Goal: Task Accomplishment & Management: Use online tool/utility

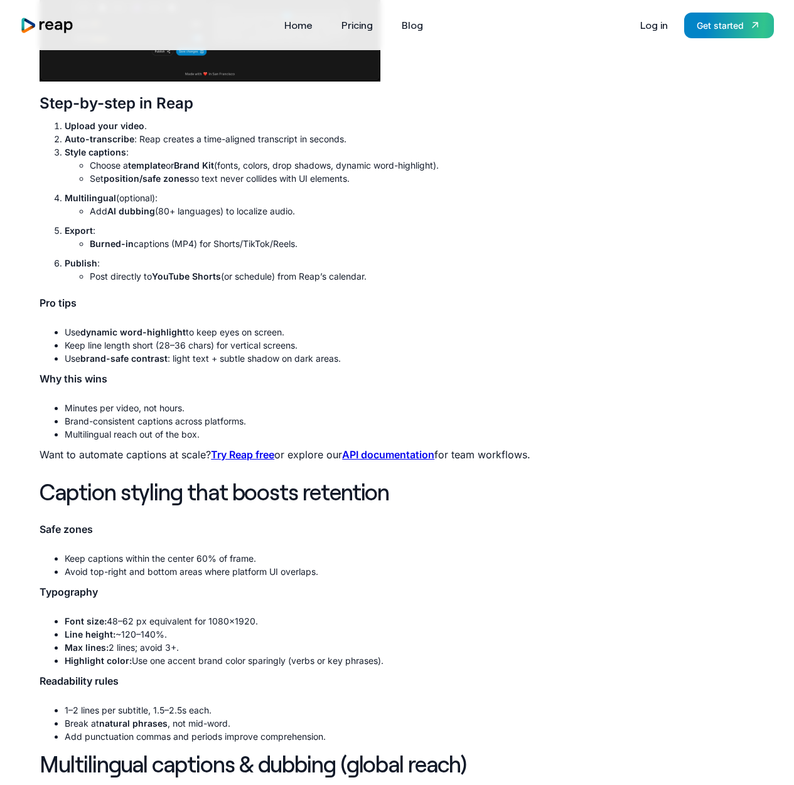
scroll to position [2128, 0]
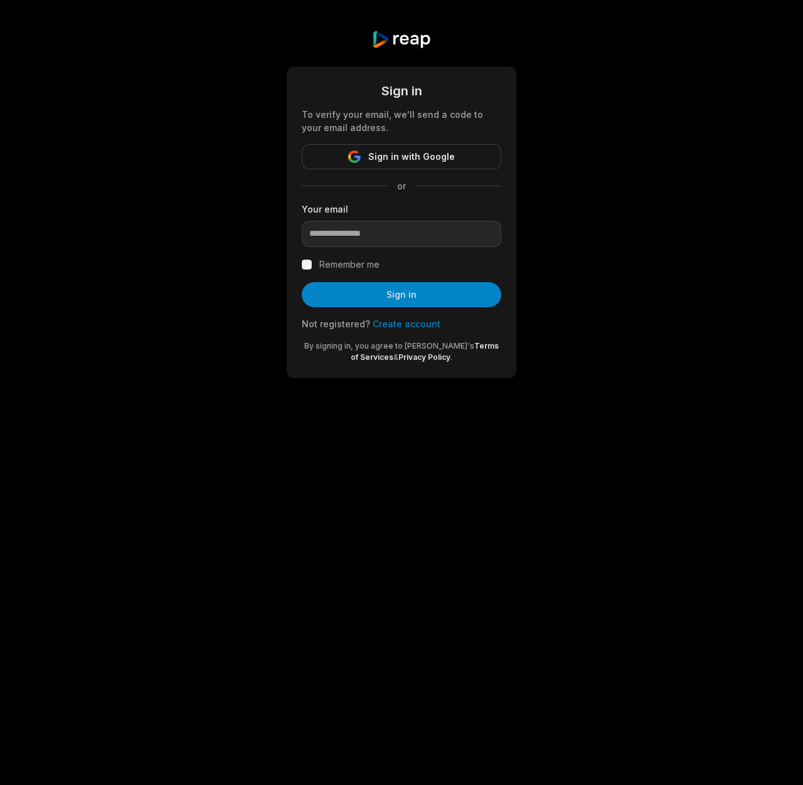
click at [401, 326] on link "Create account" at bounding box center [407, 324] width 68 height 11
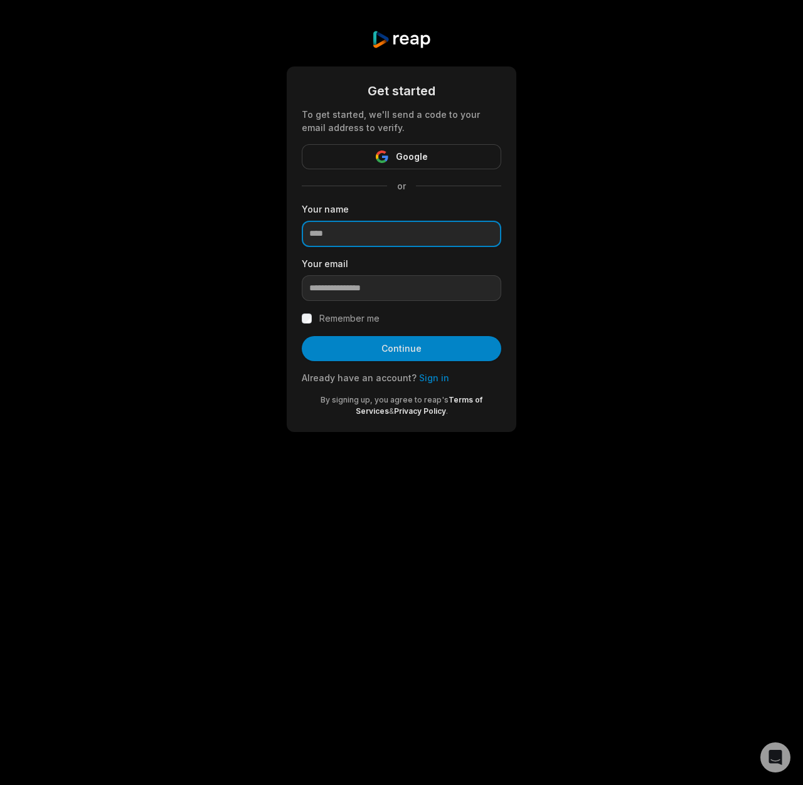
click at [380, 245] on input at bounding box center [401, 234] width 199 height 26
type input "***"
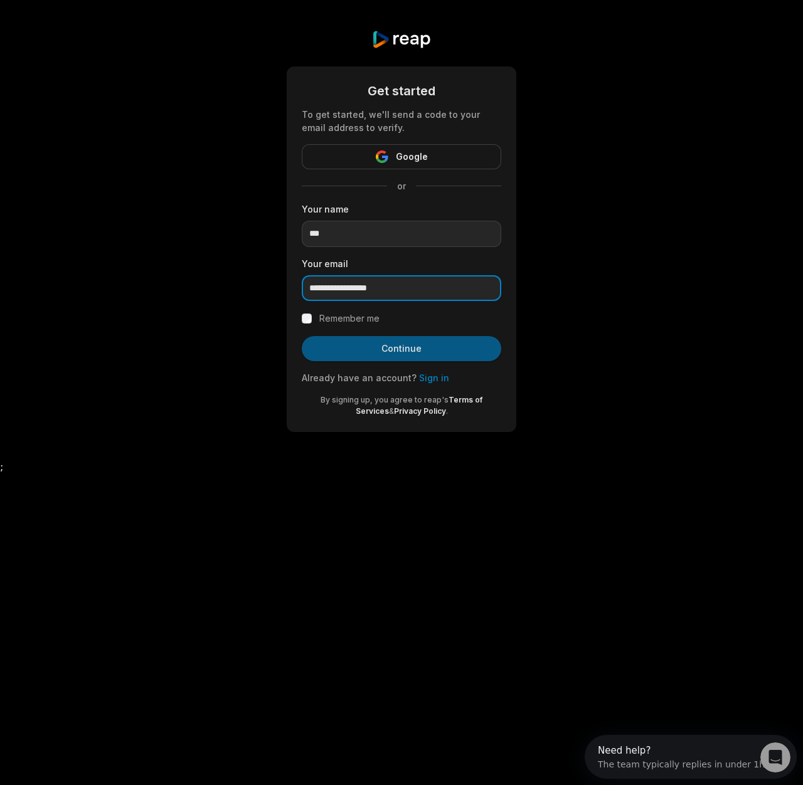
type input "**********"
click at [411, 354] on button "Continue" at bounding box center [401, 348] width 199 height 25
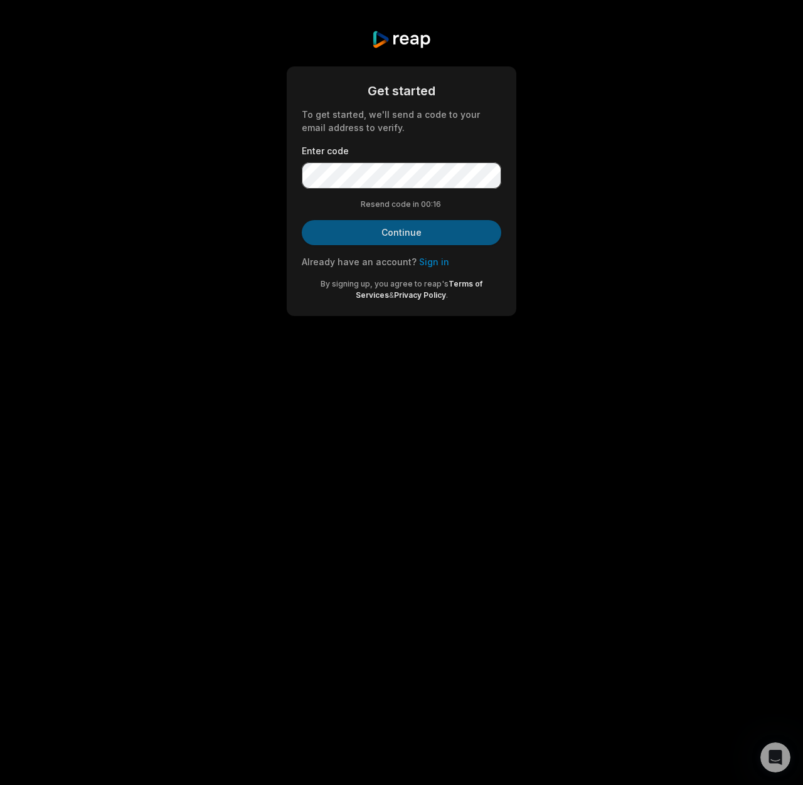
click at [386, 231] on button "Continue" at bounding box center [401, 232] width 199 height 25
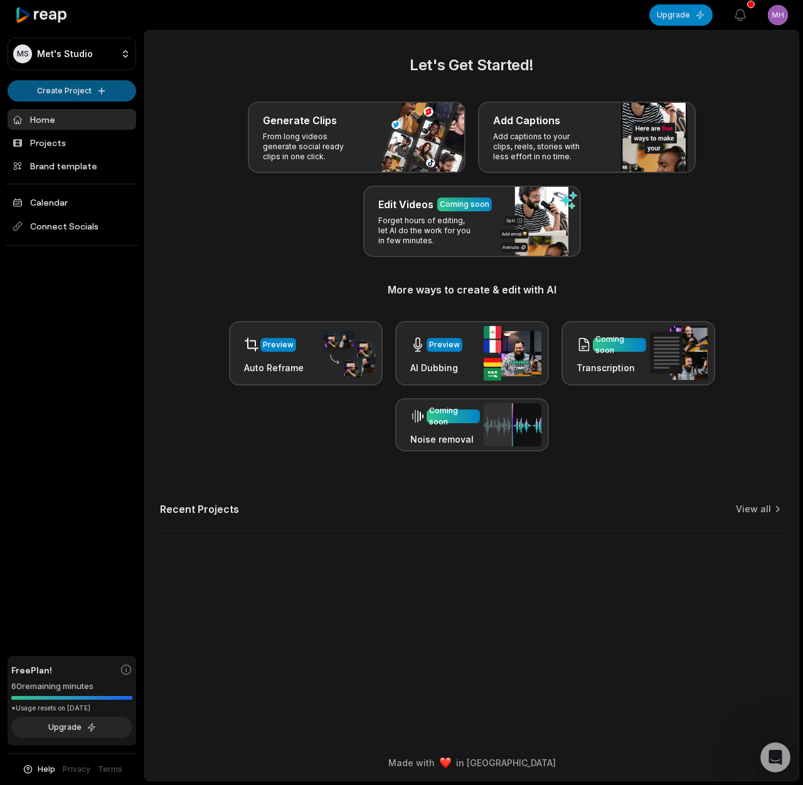
click at [97, 97] on html "MS [PERSON_NAME]'s Studio Create Project Home Projects Brand template Calendar …" at bounding box center [401, 392] width 803 height 785
click at [75, 116] on link "Create Clips" at bounding box center [72, 117] width 122 height 21
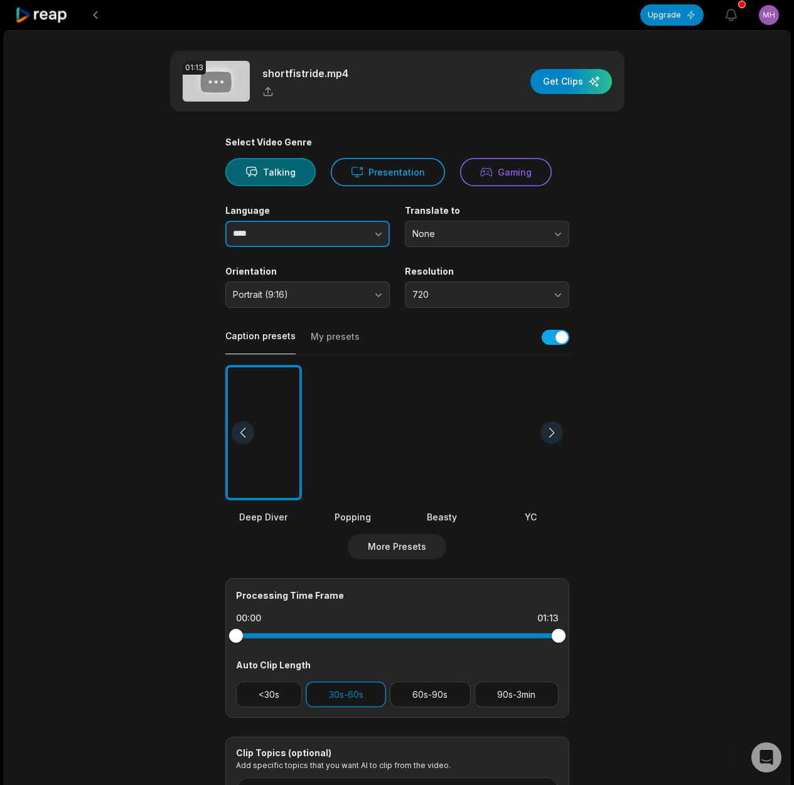
click at [368, 236] on button "button" at bounding box center [353, 234] width 72 height 26
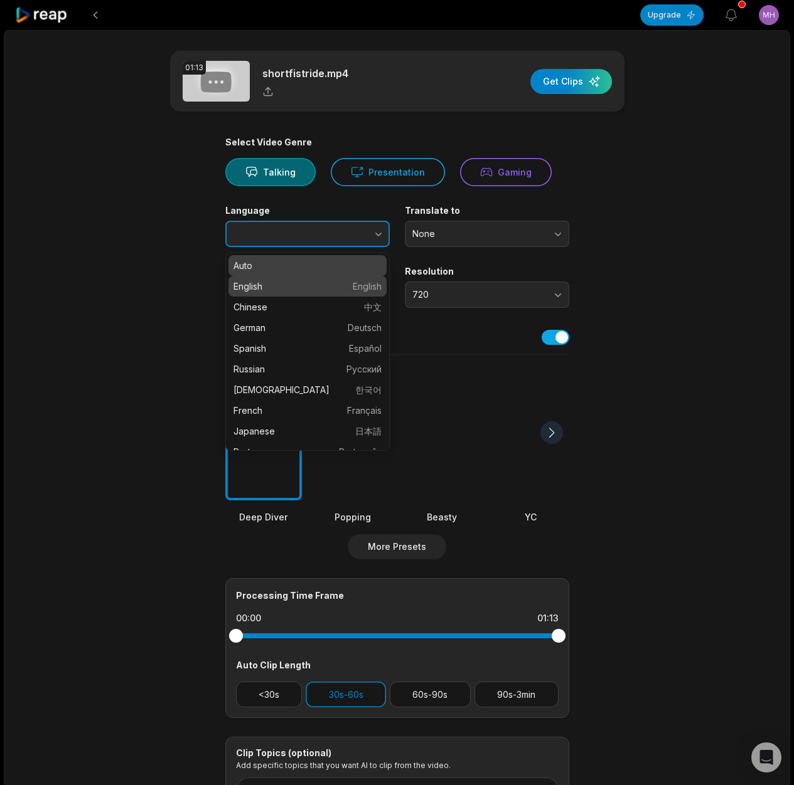
type input "*******"
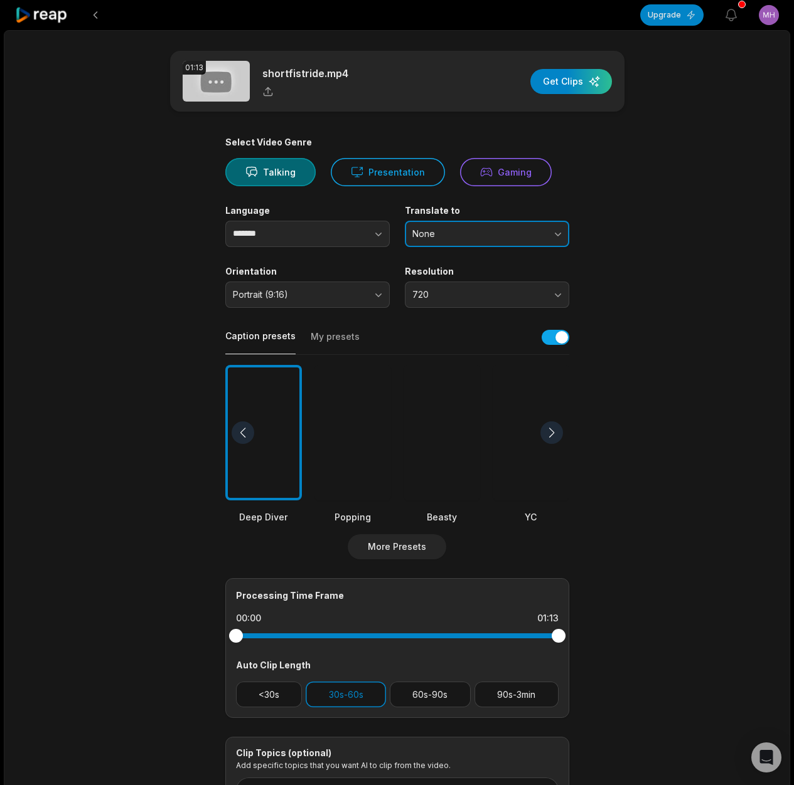
click at [467, 221] on button "None" at bounding box center [487, 234] width 164 height 26
click at [472, 225] on button "None" at bounding box center [487, 234] width 164 height 26
click at [346, 291] on span "Portrait (9:16)" at bounding box center [299, 294] width 132 height 11
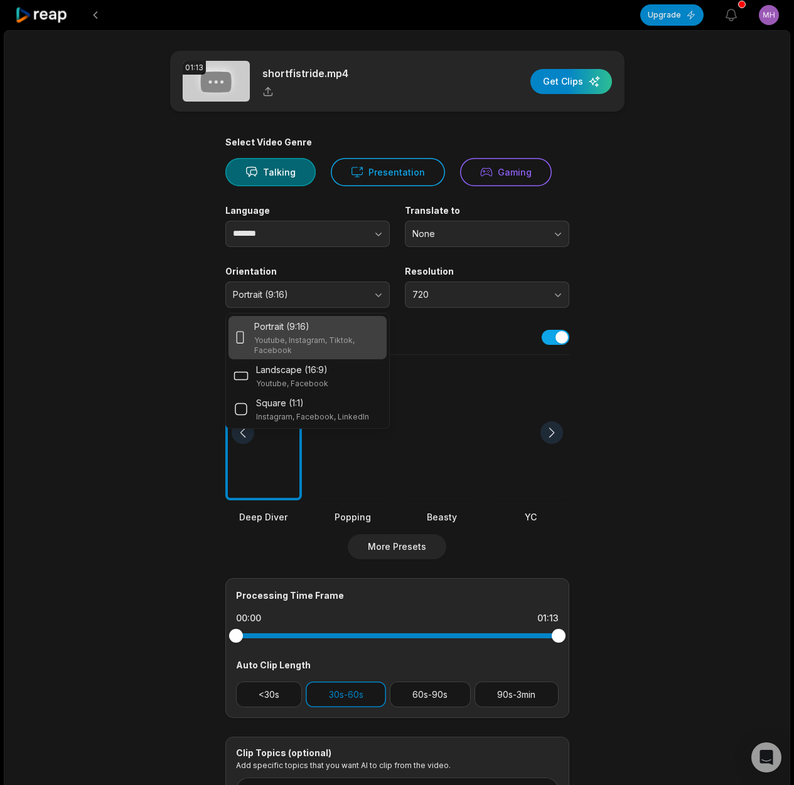
click at [346, 337] on p "Youtube, Instagram, Tiktok, Facebook" at bounding box center [317, 346] width 127 height 20
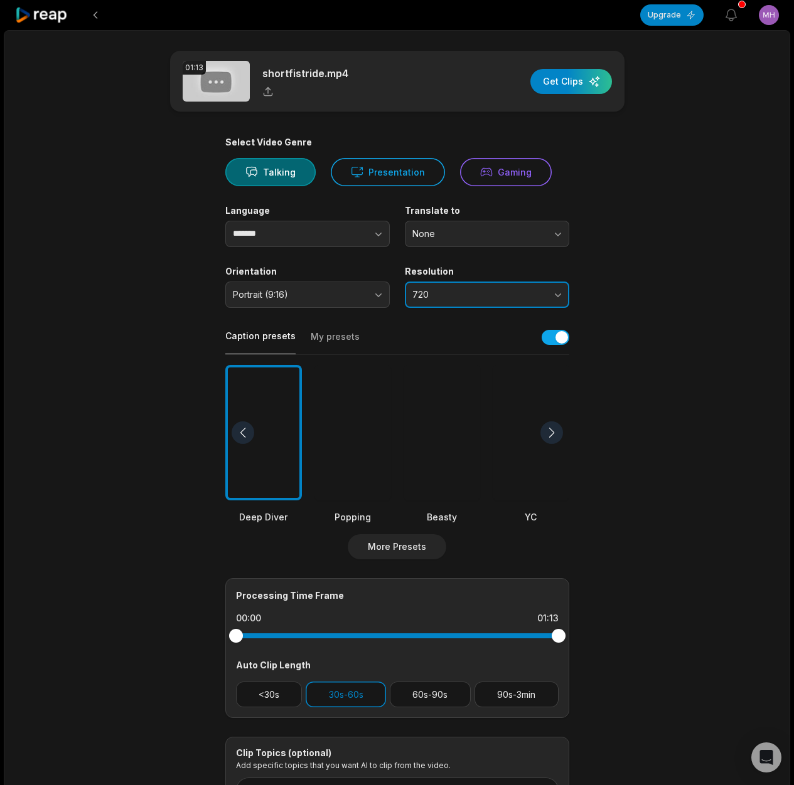
click at [441, 292] on span "720" at bounding box center [478, 294] width 132 height 11
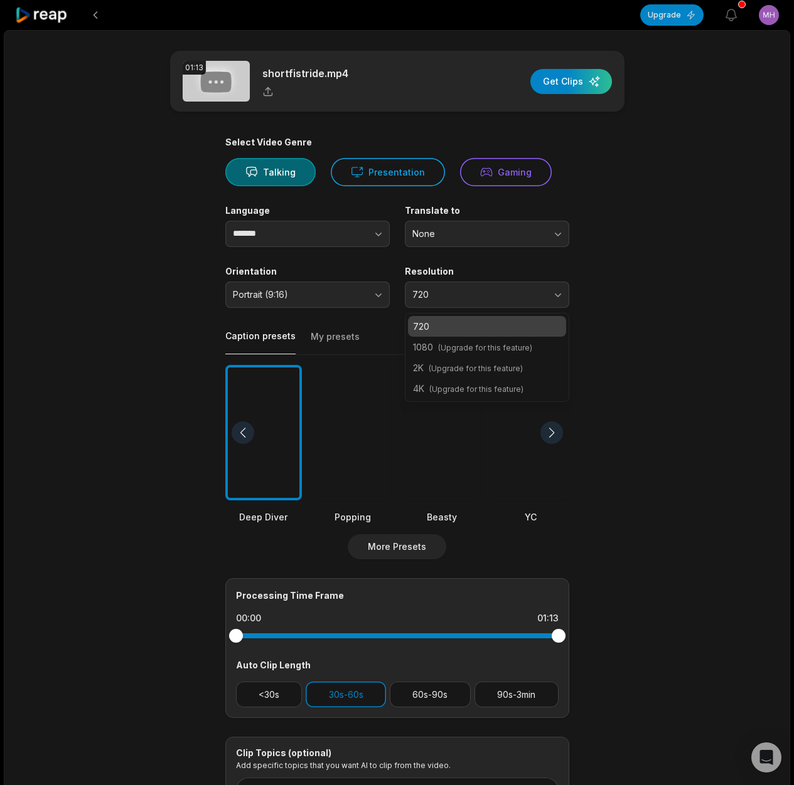
click at [632, 351] on main "01:13 shortfistride.mp4 Get Clips Select Video Genre Talking Presentation Gamin…" at bounding box center [396, 432] width 607 height 763
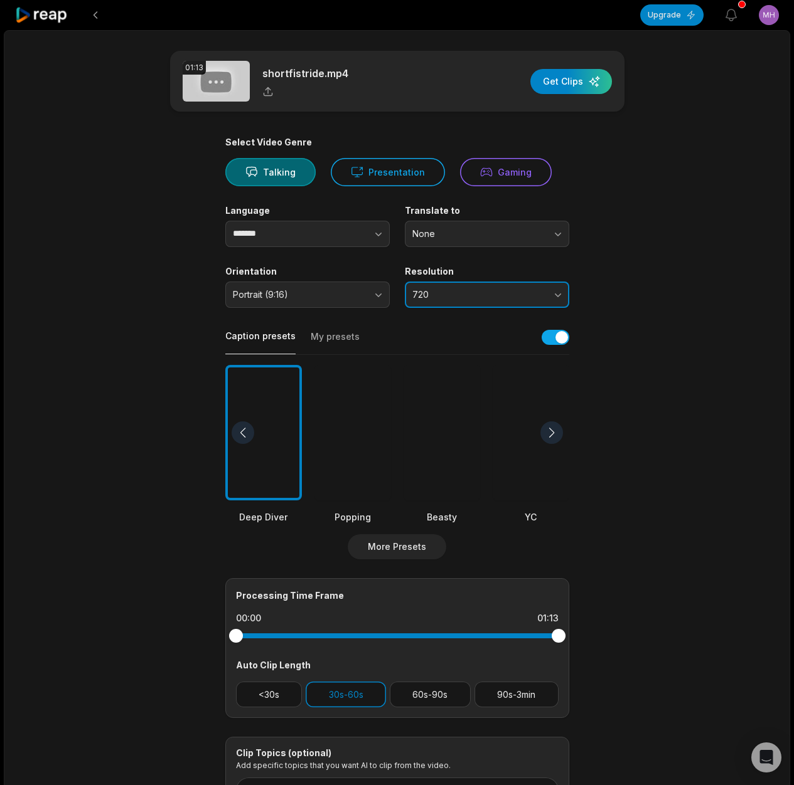
scroll to position [71, 0]
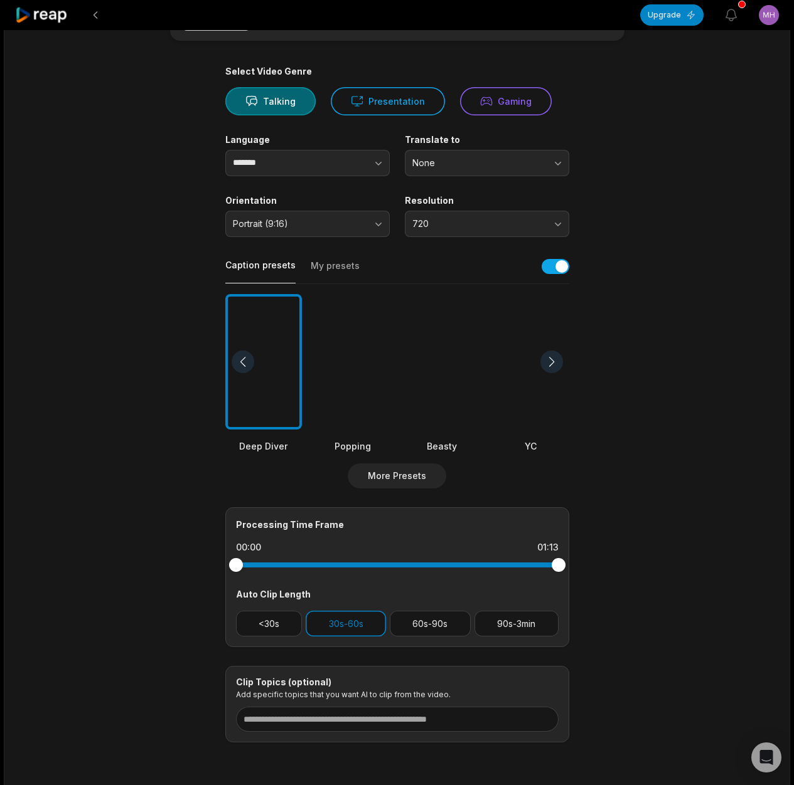
click at [459, 334] on div at bounding box center [441, 362] width 77 height 136
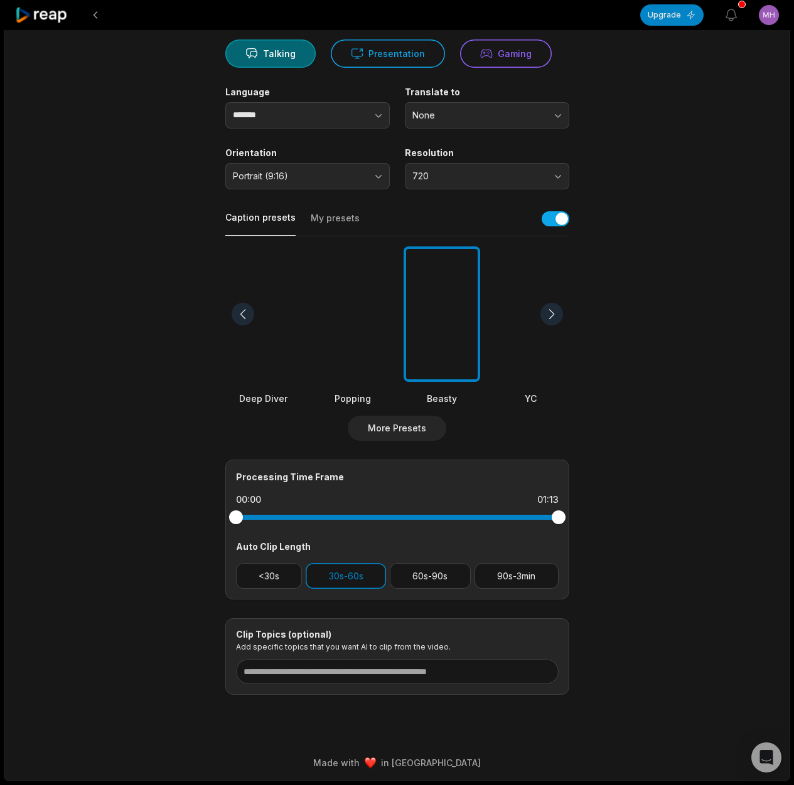
scroll to position [0, 0]
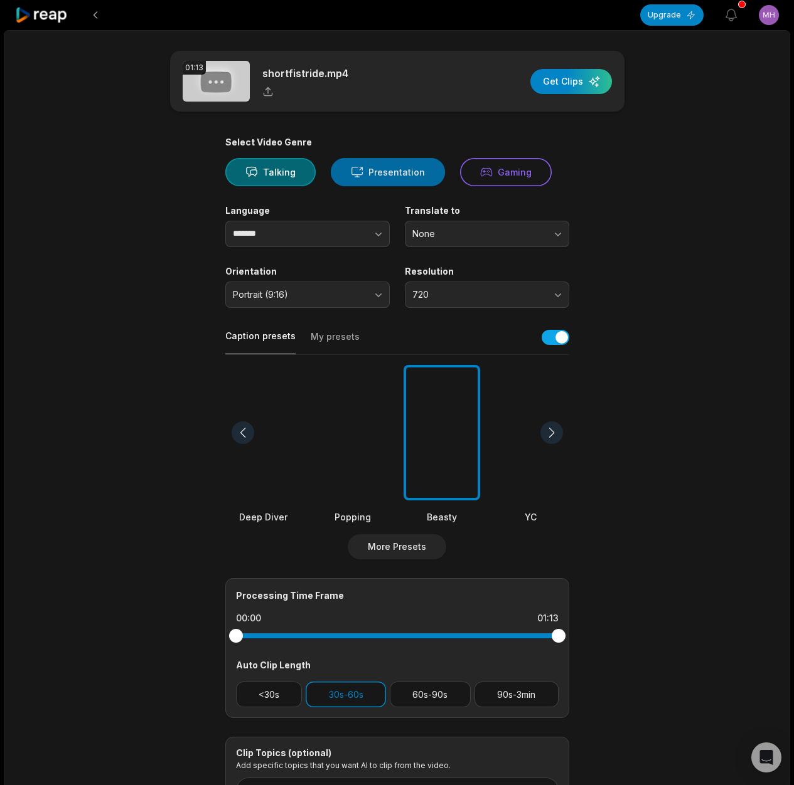
click at [388, 172] on button "Presentation" at bounding box center [388, 172] width 114 height 28
click at [267, 176] on button "Talking" at bounding box center [270, 172] width 90 height 28
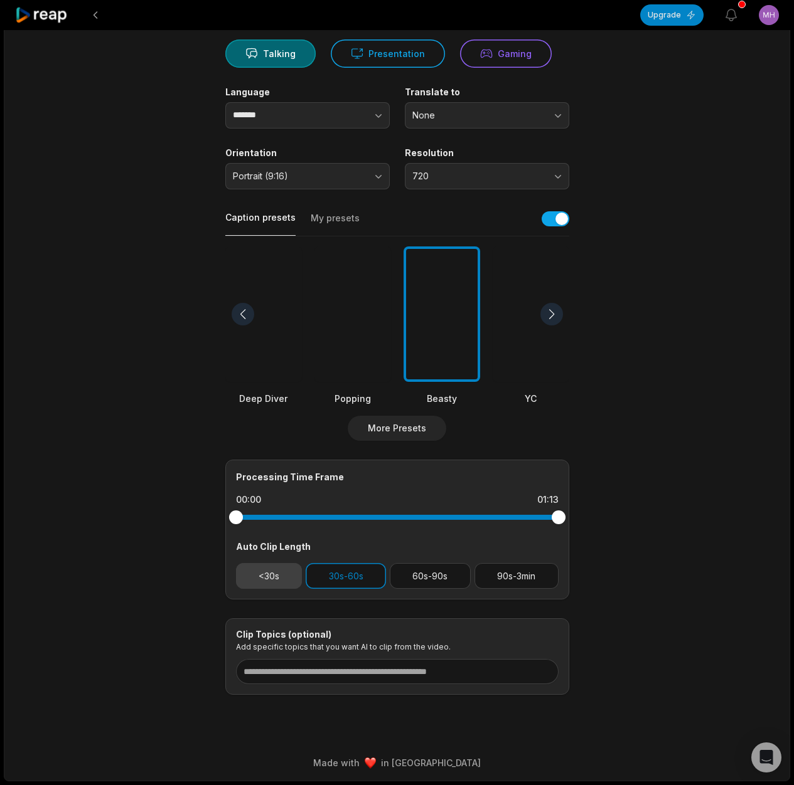
click at [279, 574] on button "<30s" at bounding box center [269, 576] width 66 height 26
drag, startPoint x: 240, startPoint y: 576, endPoint x: 255, endPoint y: 577, distance: 15.1
click at [241, 576] on button "<30s" at bounding box center [269, 576] width 66 height 26
click at [334, 575] on button "30s-60s" at bounding box center [346, 576] width 80 height 26
click at [346, 582] on button "30s-60s" at bounding box center [346, 576] width 80 height 26
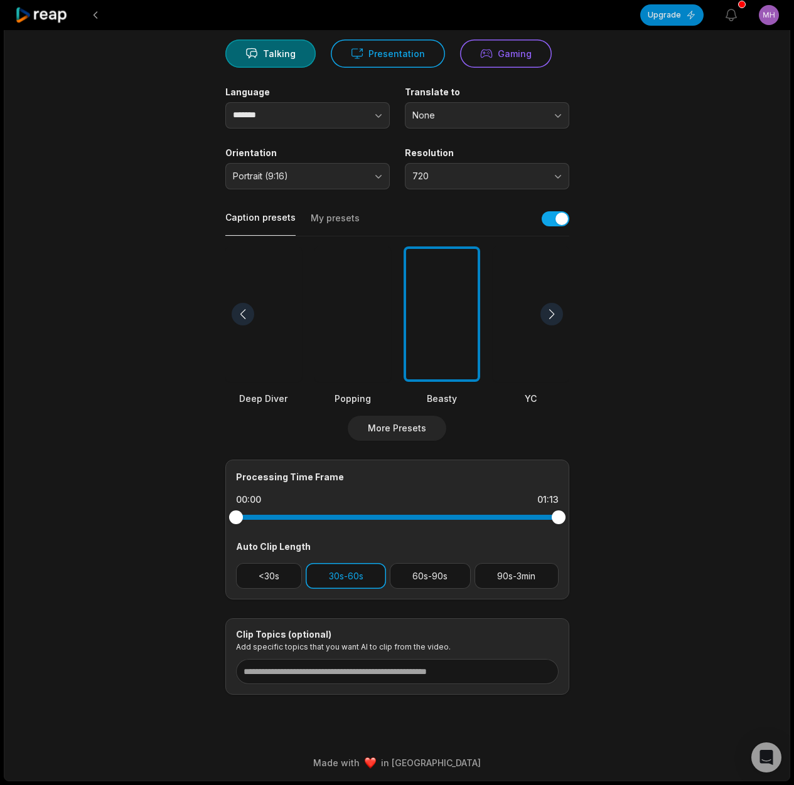
click at [358, 573] on button "30s-60s" at bounding box center [346, 576] width 80 height 26
click at [410, 433] on button "More Presets" at bounding box center [397, 428] width 98 height 25
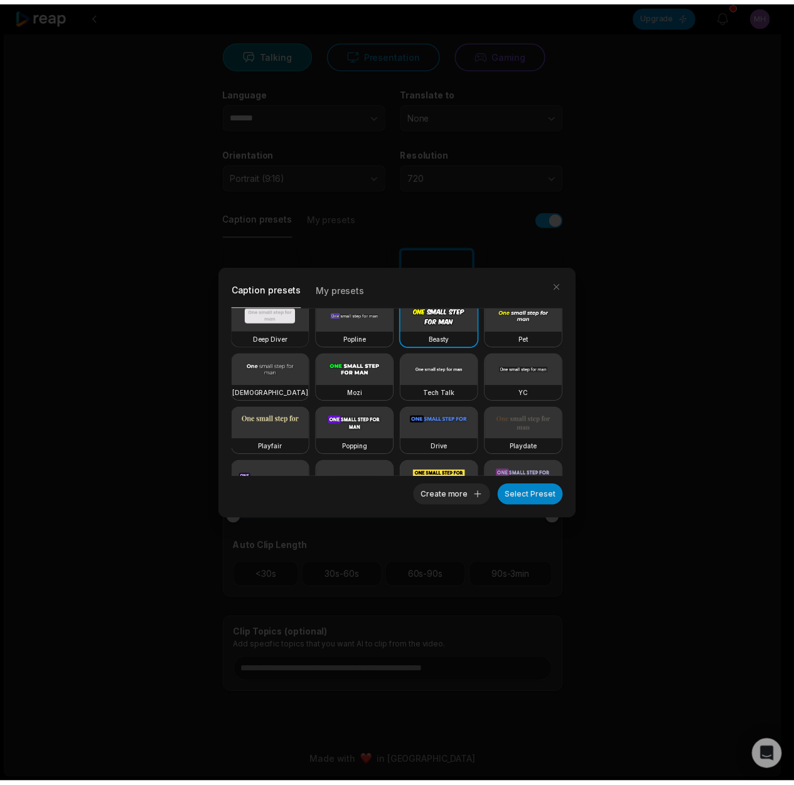
scroll to position [0, 0]
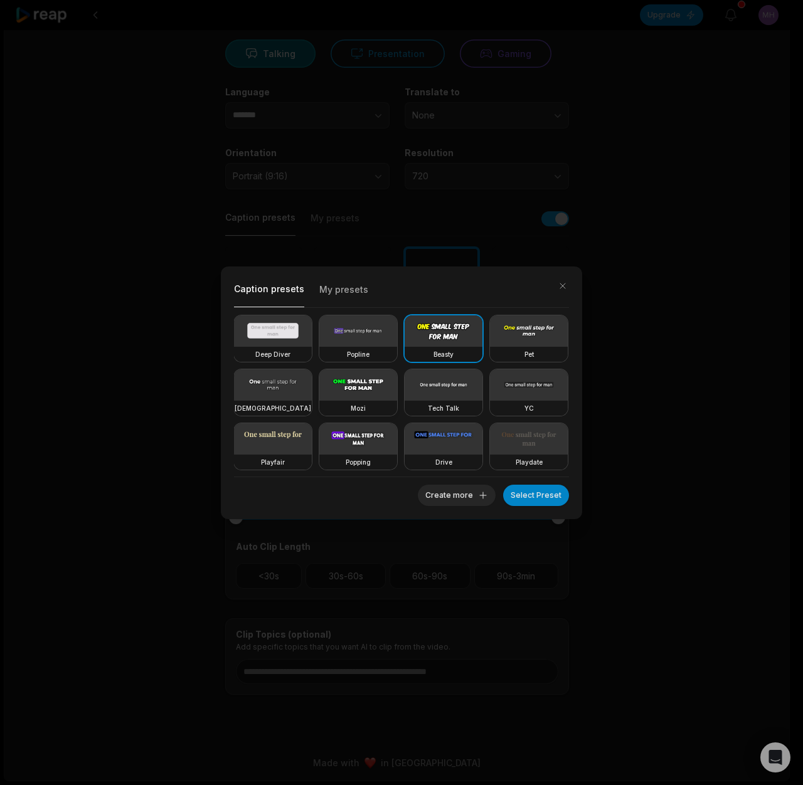
click at [397, 389] on video at bounding box center [358, 384] width 78 height 31
click at [550, 491] on button "Select Preset" at bounding box center [536, 495] width 66 height 21
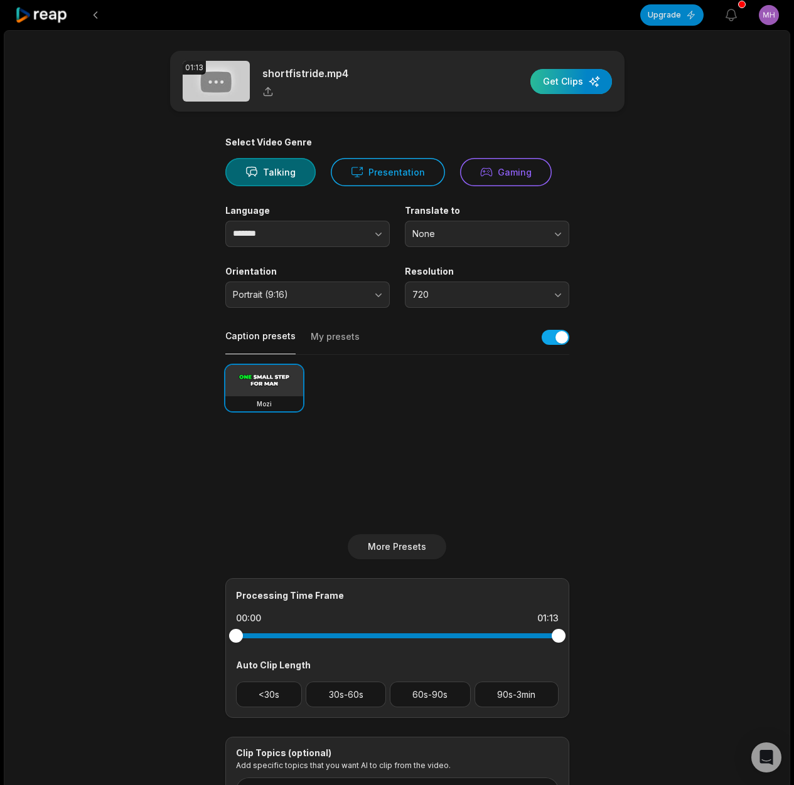
click at [565, 84] on div "button" at bounding box center [571, 81] width 82 height 25
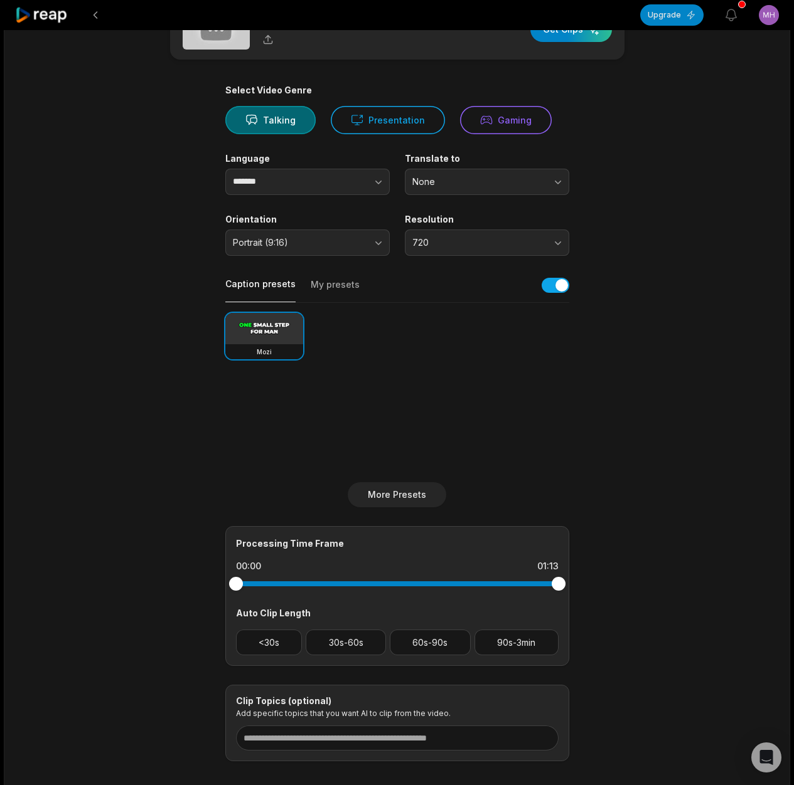
scroll to position [114, 0]
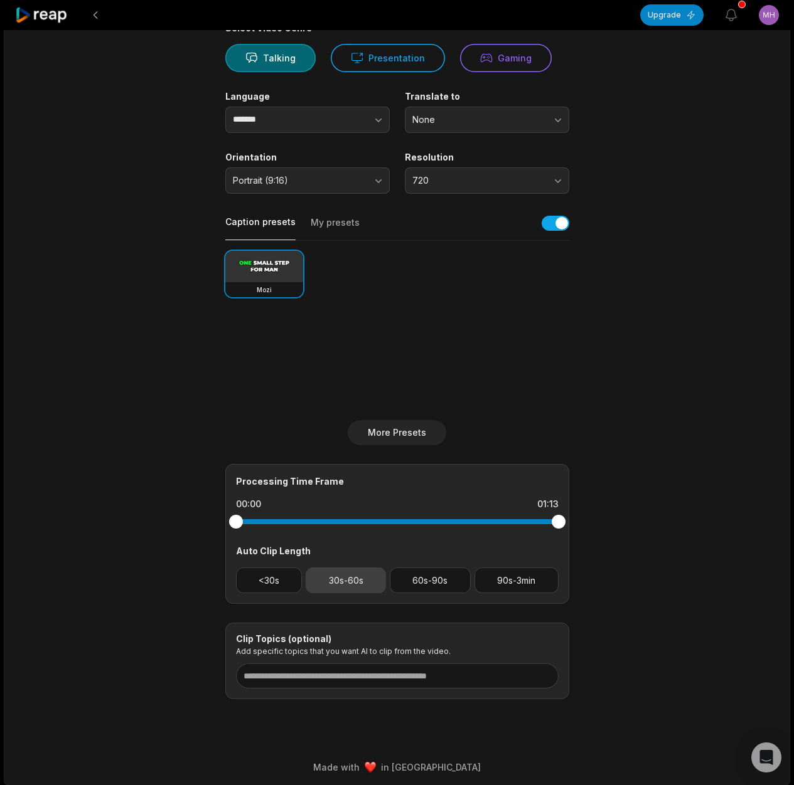
click at [350, 581] on button "30s-60s" at bounding box center [346, 581] width 80 height 26
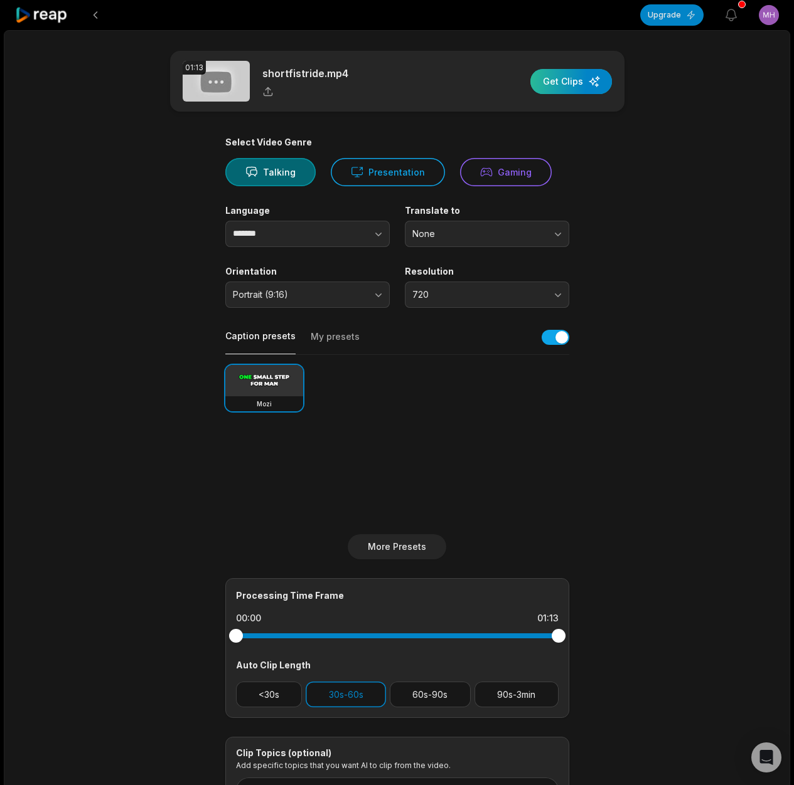
click at [561, 87] on div "button" at bounding box center [571, 81] width 82 height 25
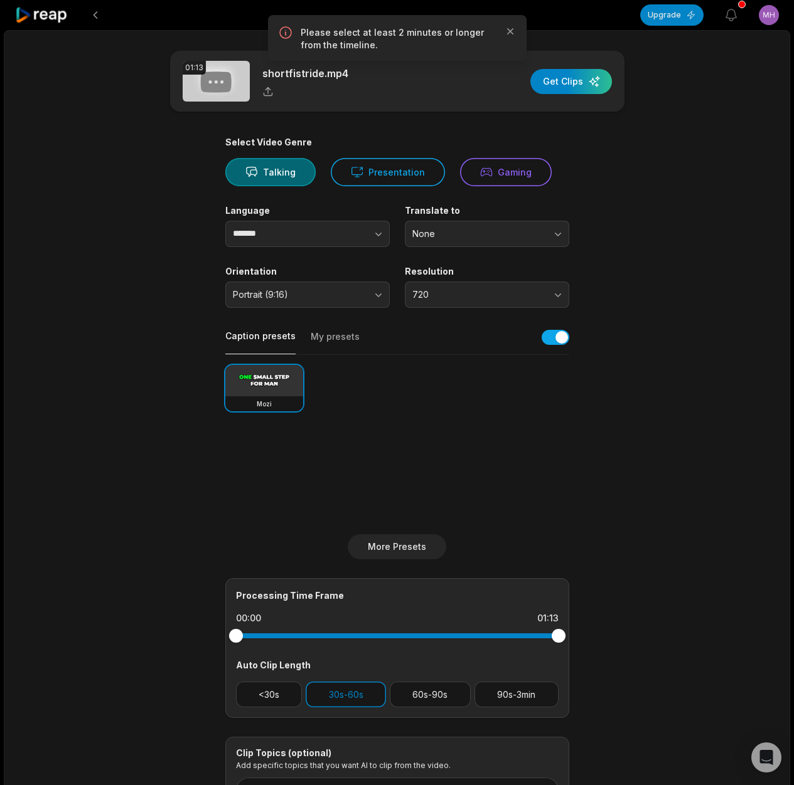
scroll to position [119, 0]
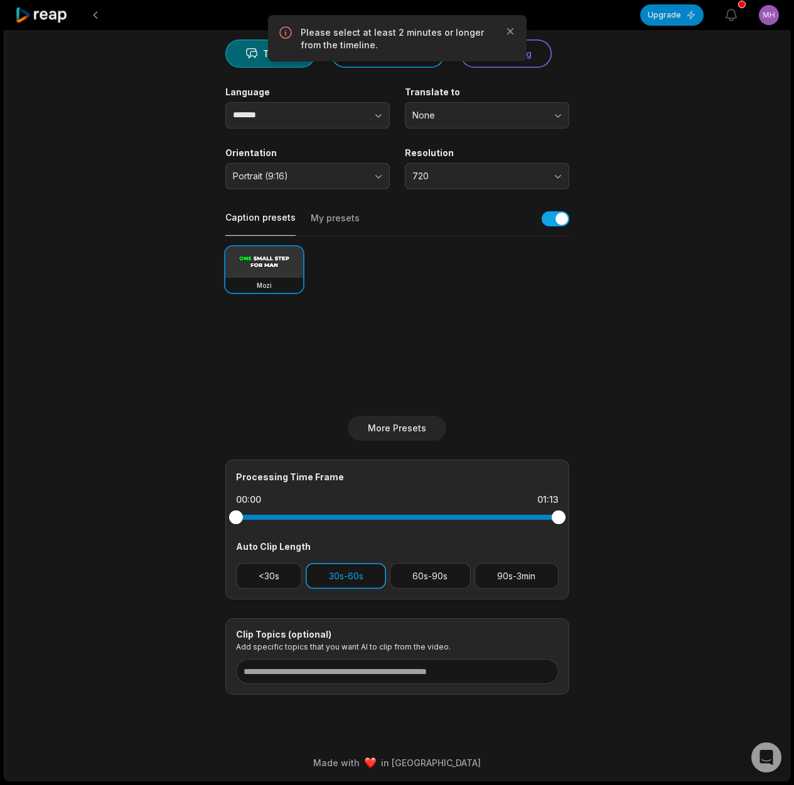
click at [344, 580] on button "30s-60s" at bounding box center [346, 576] width 80 height 26
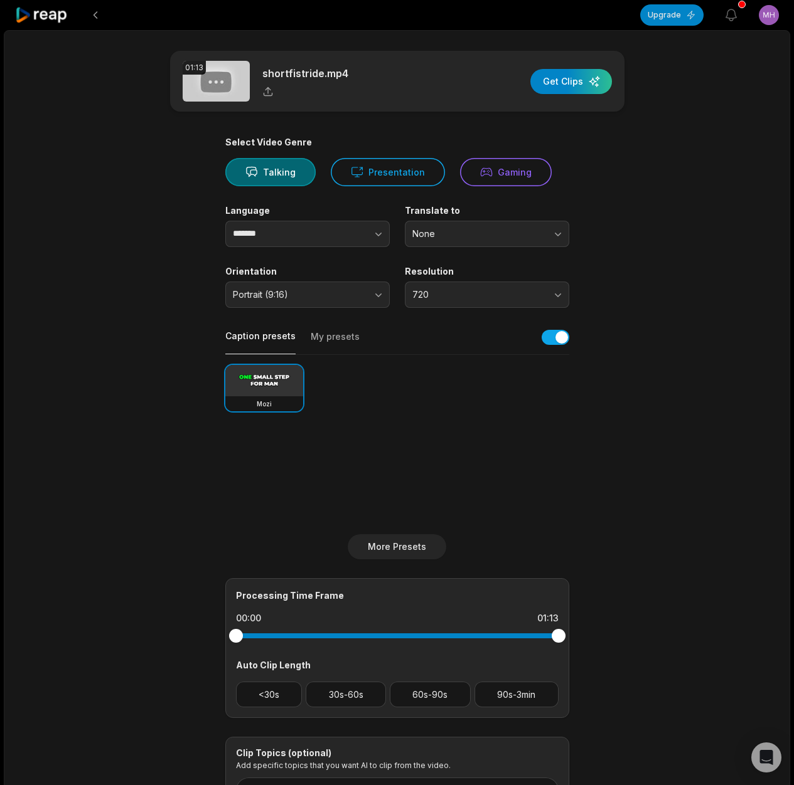
click at [354, 154] on div "Select Video Genre Talking Presentation Gaming" at bounding box center [397, 162] width 344 height 50
click at [380, 164] on button "Presentation" at bounding box center [388, 172] width 114 height 28
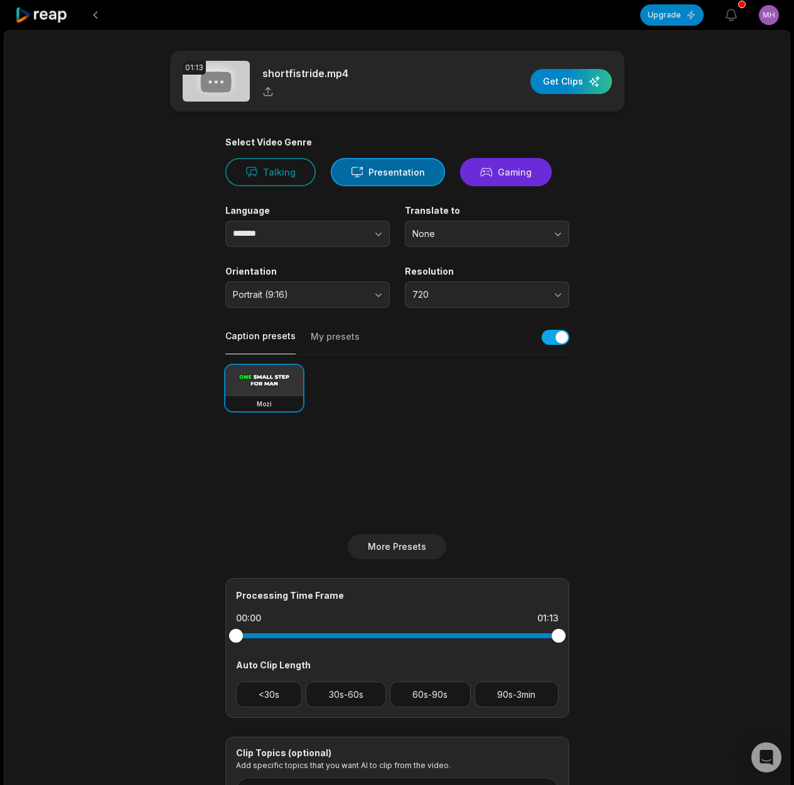
click at [491, 174] on button "Gaming" at bounding box center [506, 172] width 92 height 28
click at [368, 182] on button "Presentation" at bounding box center [388, 172] width 114 height 28
click at [281, 183] on button "Talking" at bounding box center [270, 172] width 90 height 28
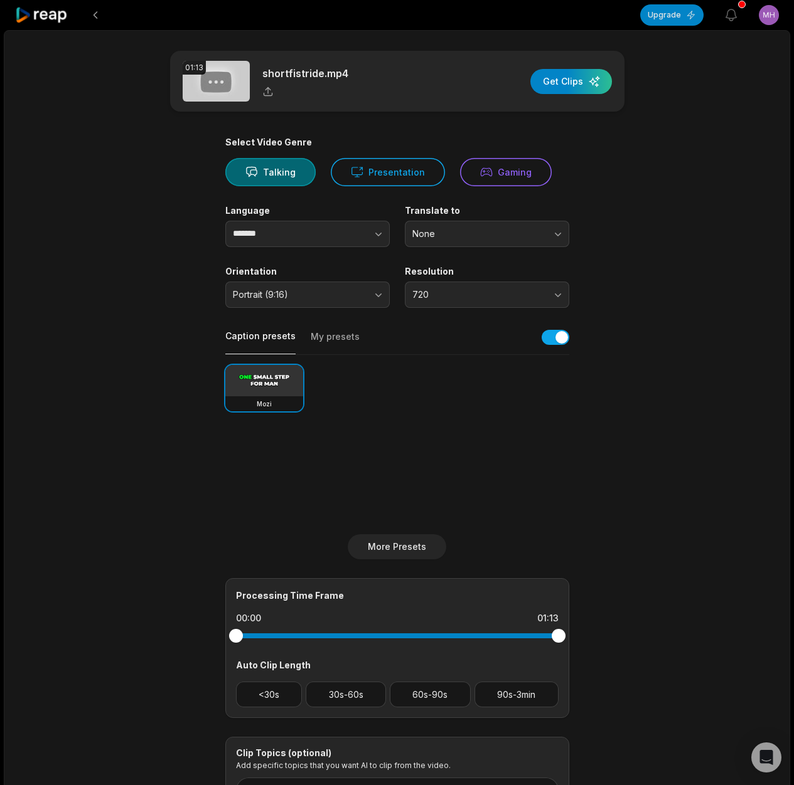
scroll to position [119, 0]
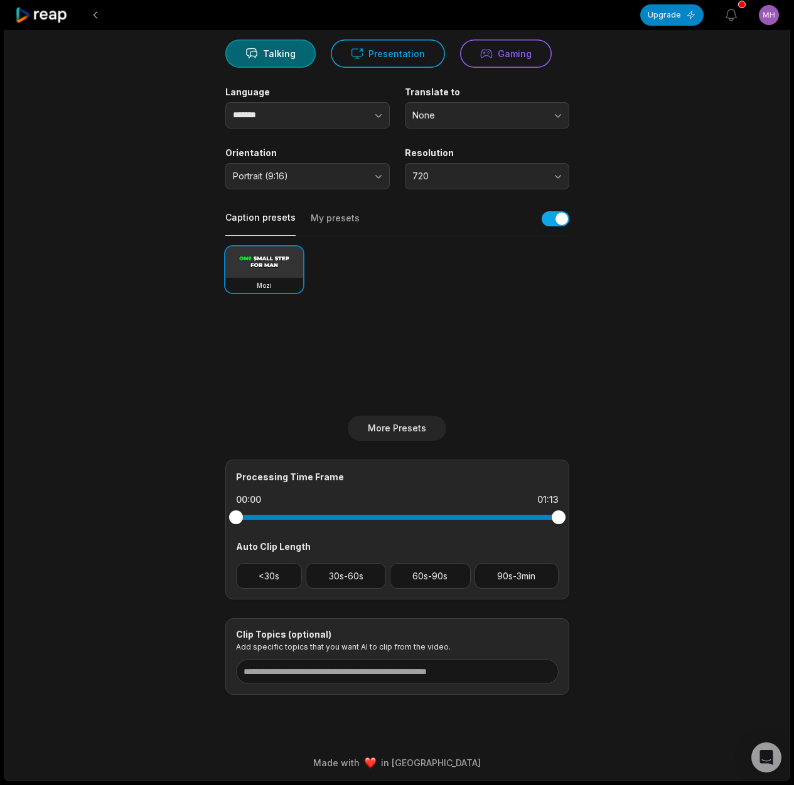
drag, startPoint x: 237, startPoint y: 519, endPoint x: 350, endPoint y: 504, distance: 113.9
click at [350, 504] on div "Processing Time Frame 00:00 01:13 Auto Clip Length <30s 30s-60s 60s-90s 90s-3min" at bounding box center [397, 530] width 344 height 140
click at [317, 512] on div at bounding box center [397, 517] width 322 height 23
click at [317, 516] on div at bounding box center [397, 517] width 322 height 5
drag, startPoint x: 556, startPoint y: 519, endPoint x: 476, endPoint y: 526, distance: 80.5
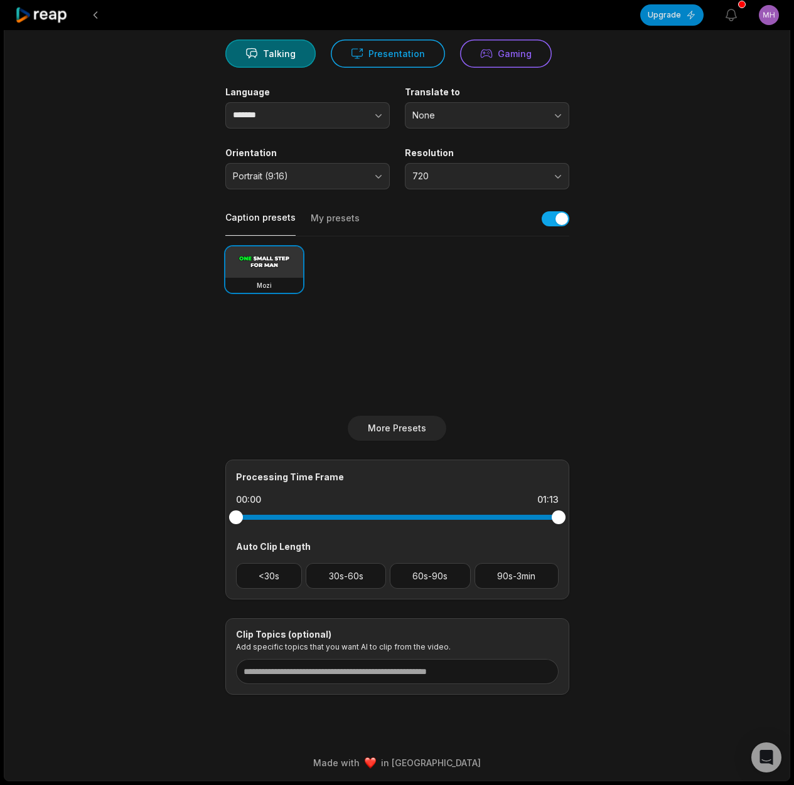
click at [476, 526] on div at bounding box center [397, 517] width 322 height 23
click at [477, 519] on div at bounding box center [397, 517] width 322 height 5
drag, startPoint x: 550, startPoint y: 514, endPoint x: 572, endPoint y: 515, distance: 22.6
click at [558, 514] on div at bounding box center [397, 517] width 322 height 23
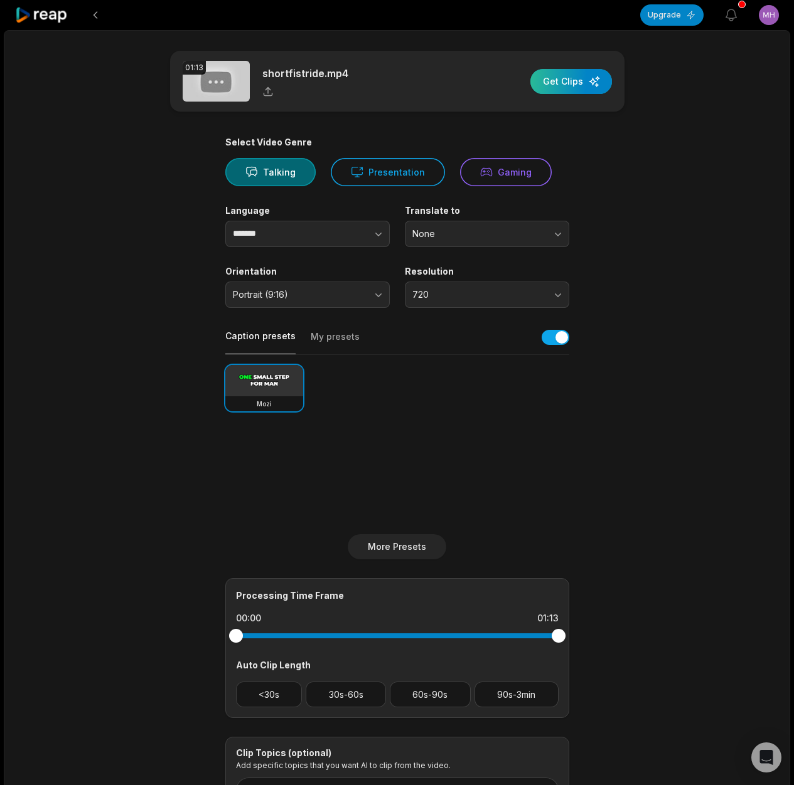
click at [566, 75] on div "button" at bounding box center [571, 81] width 82 height 25
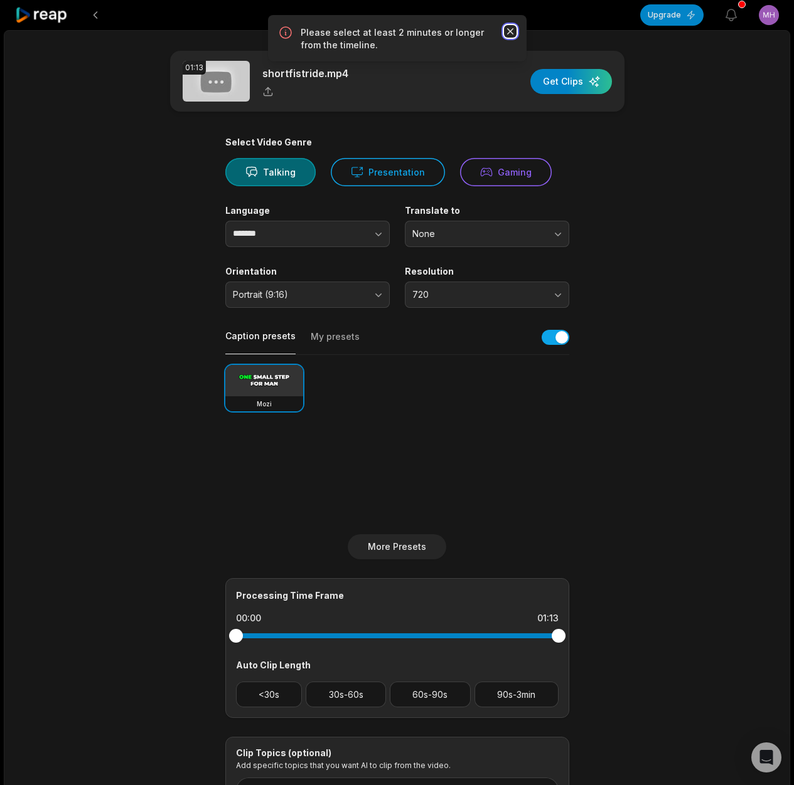
click at [510, 32] on icon "button" at bounding box center [509, 31] width 6 height 6
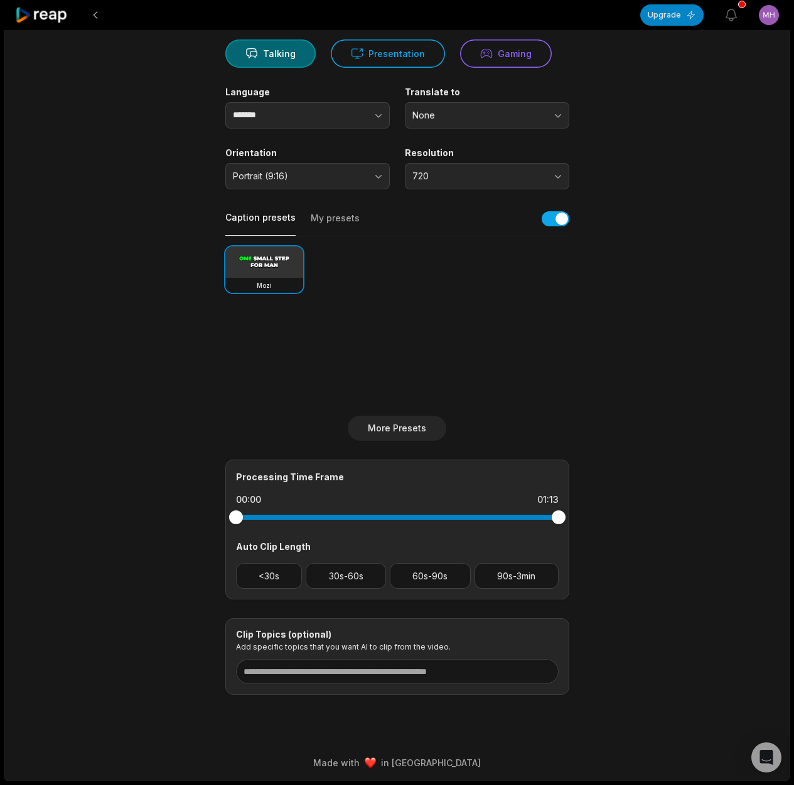
click at [329, 218] on button "My presets" at bounding box center [335, 224] width 49 height 24
click at [258, 218] on button "Caption presets" at bounding box center [260, 223] width 70 height 24
click at [396, 430] on button "More Presets" at bounding box center [397, 428] width 98 height 25
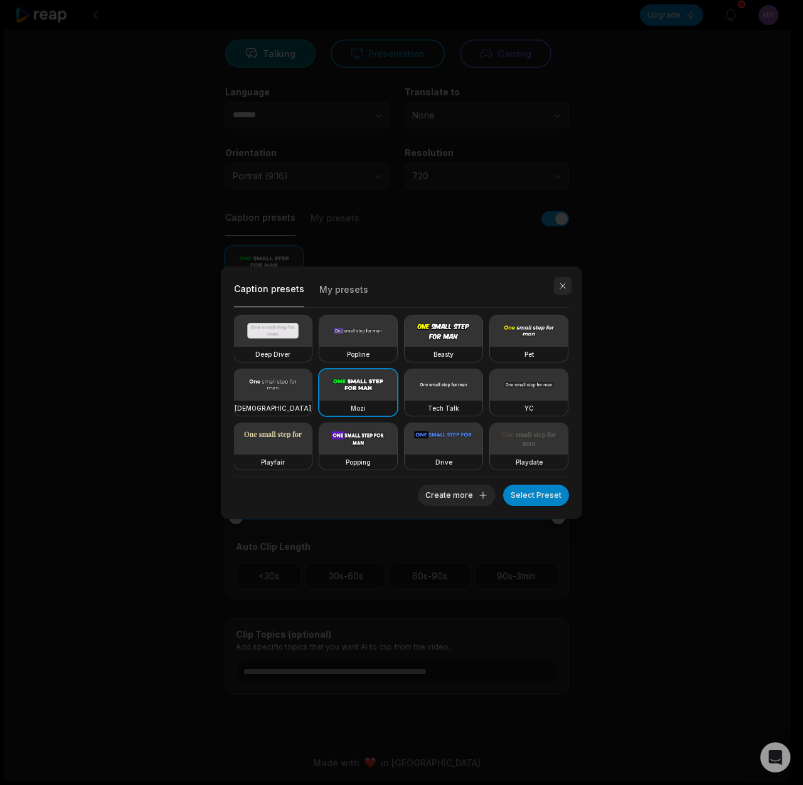
click at [564, 286] on button "button" at bounding box center [563, 286] width 18 height 18
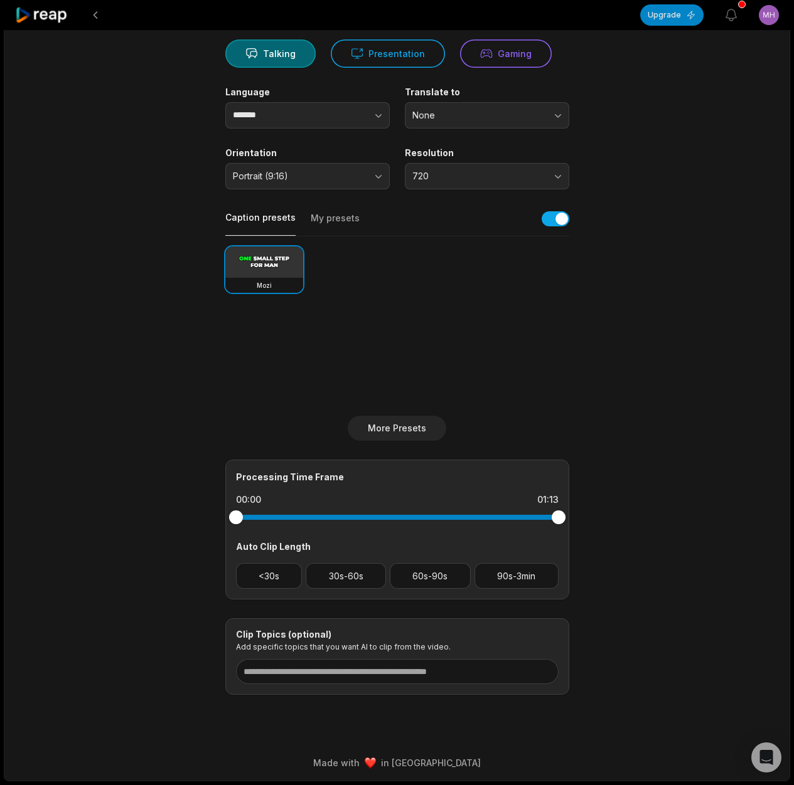
click at [625, 291] on main "01:13 shortfistride.mp4 Get Clips Select Video Genre Talking Presentation Gamin…" at bounding box center [396, 313] width 607 height 763
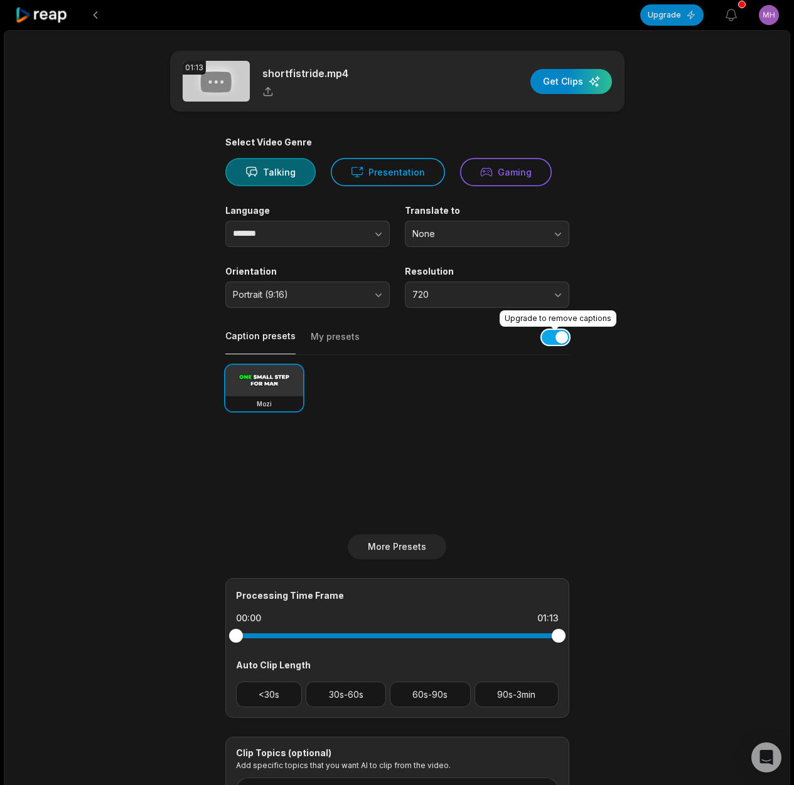
click at [554, 337] on button "button" at bounding box center [555, 337] width 28 height 15
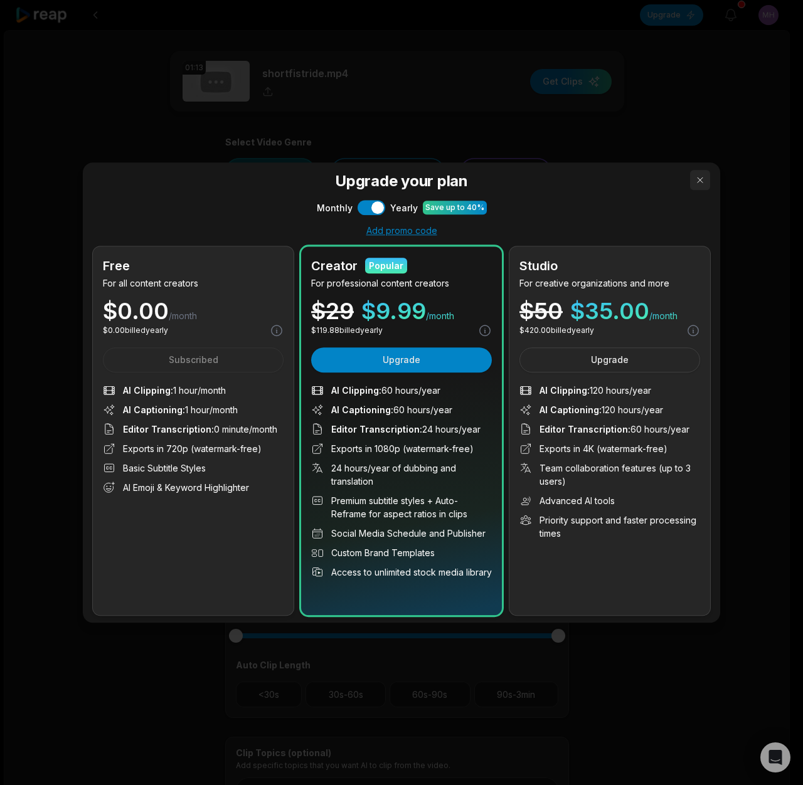
click at [690, 181] on button "button" at bounding box center [700, 180] width 20 height 20
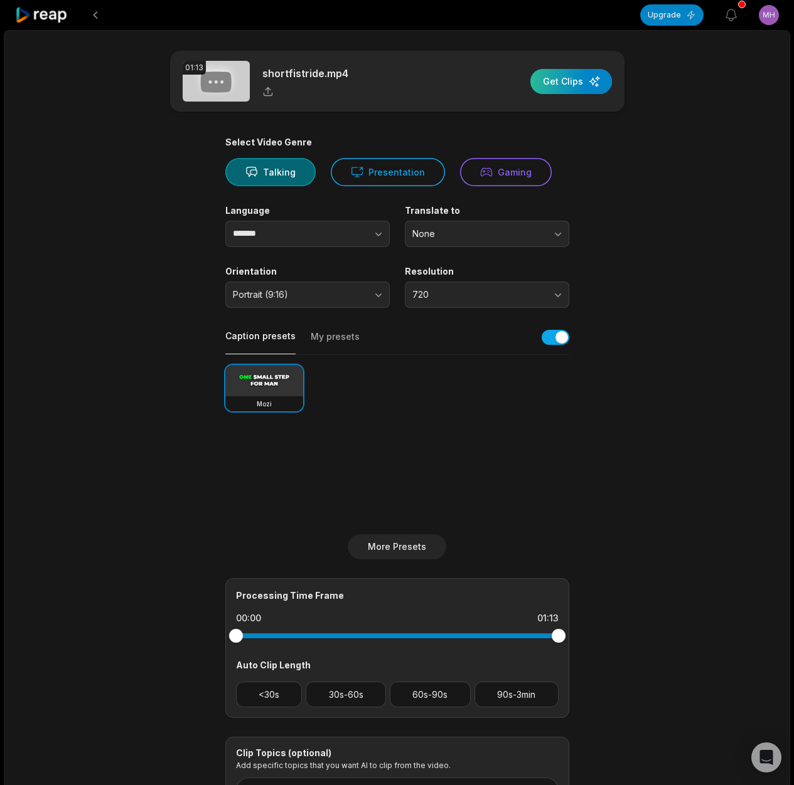
click at [564, 87] on div "button" at bounding box center [571, 81] width 82 height 25
